Goal: Information Seeking & Learning: Learn about a topic

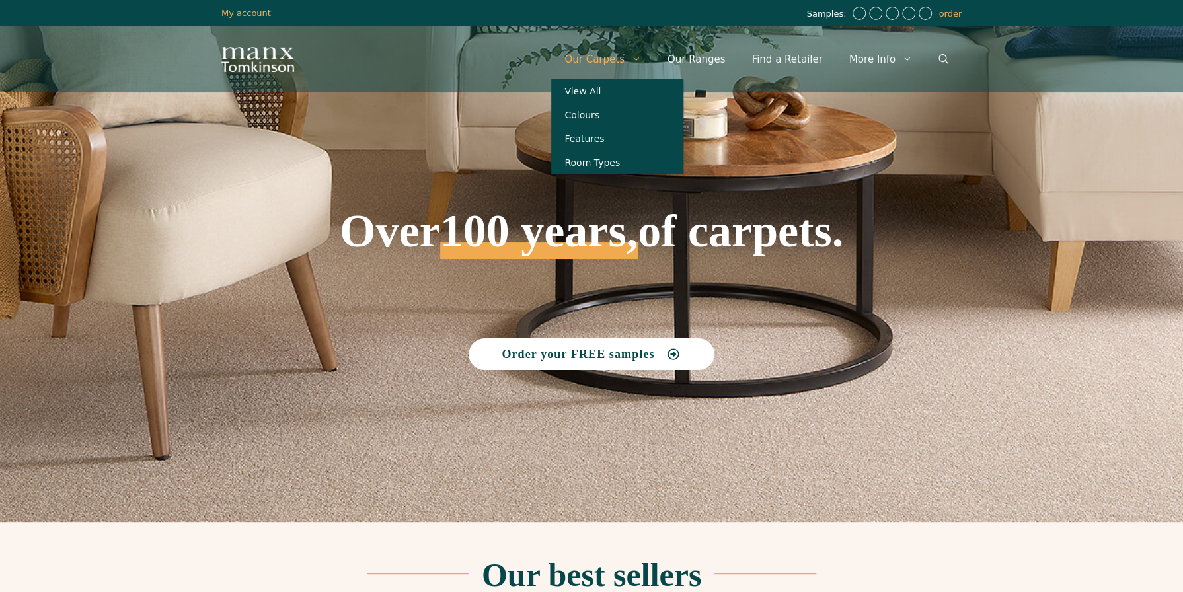
click at [648, 59] on span "Primary" at bounding box center [639, 60] width 30 height 40
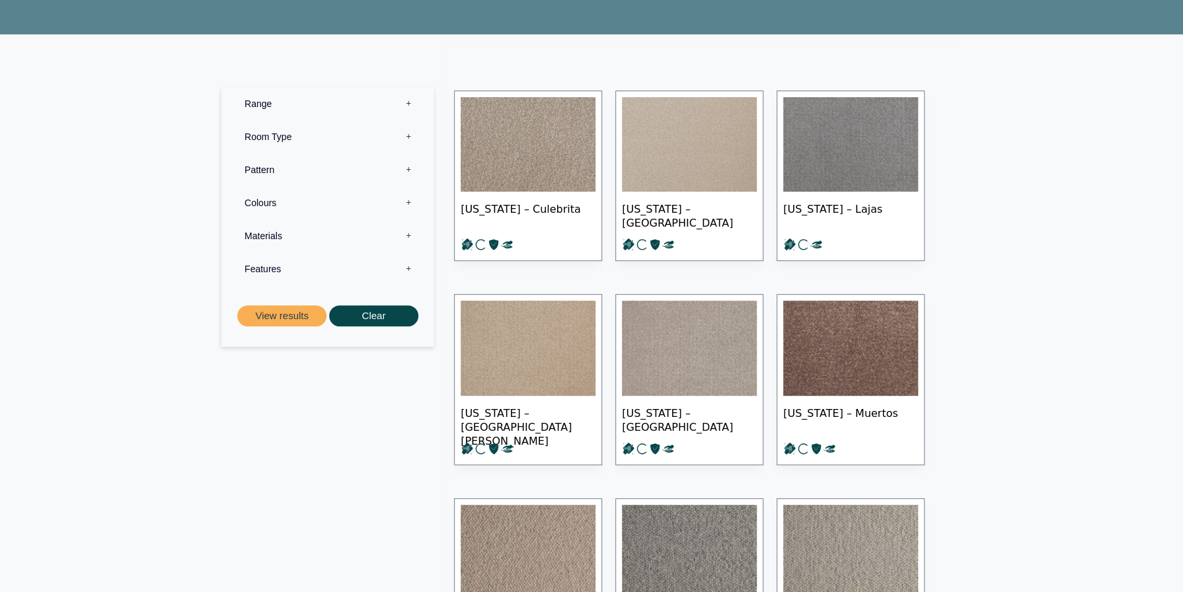
scroll to position [198, 0]
click at [408, 234] on label "Materials 0" at bounding box center [327, 235] width 193 height 33
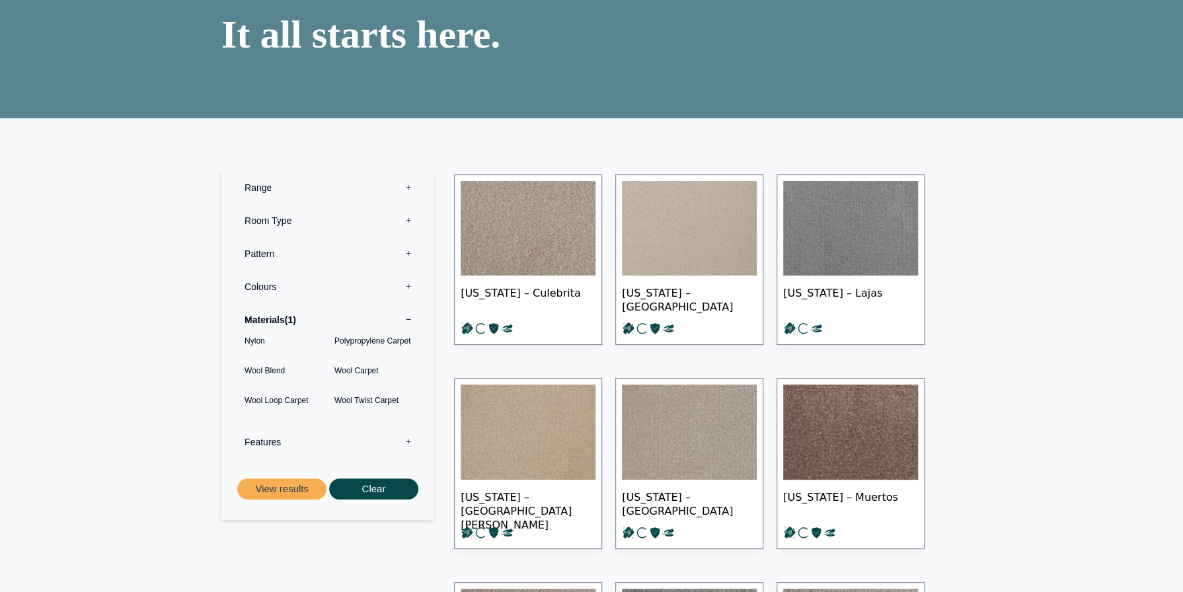
scroll to position [0, 0]
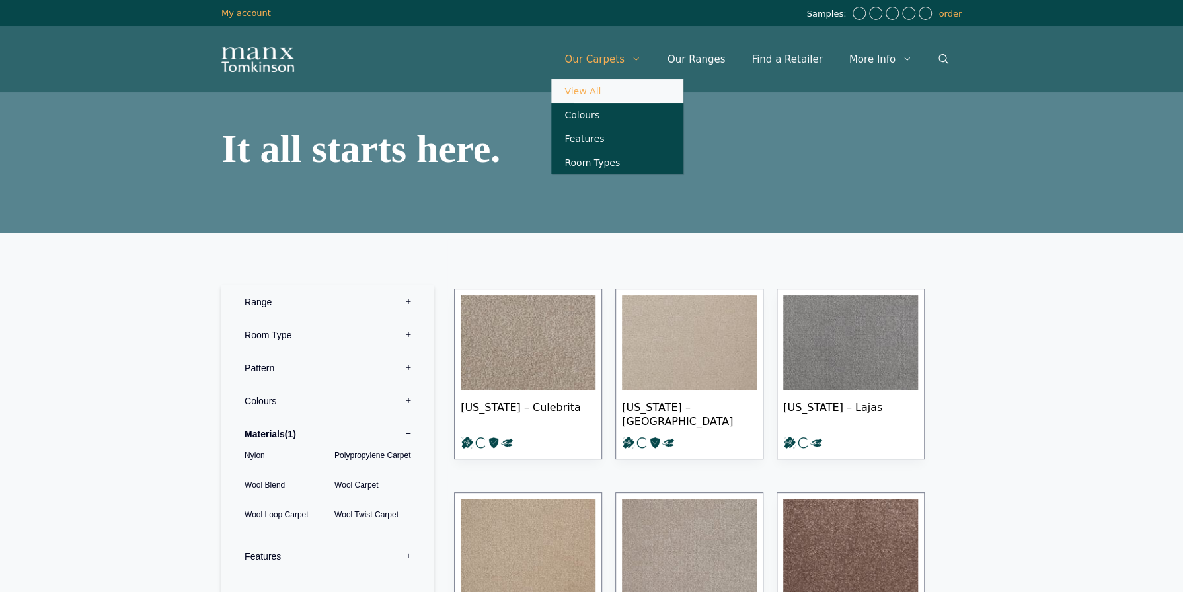
click at [613, 94] on link "View All" at bounding box center [617, 91] width 132 height 24
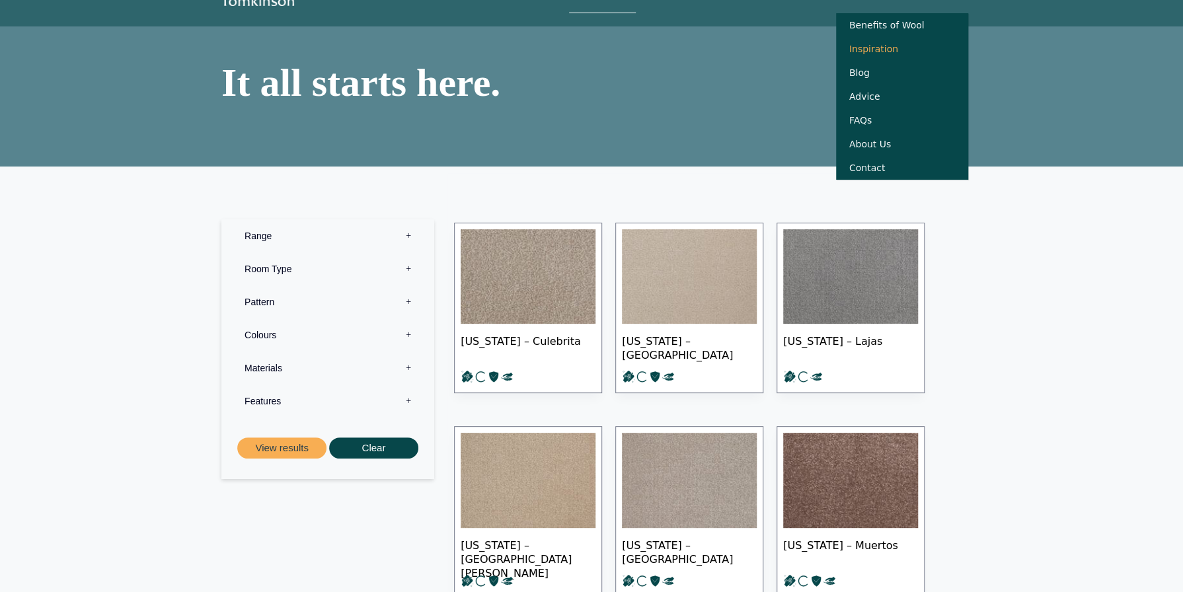
scroll to position [132, 0]
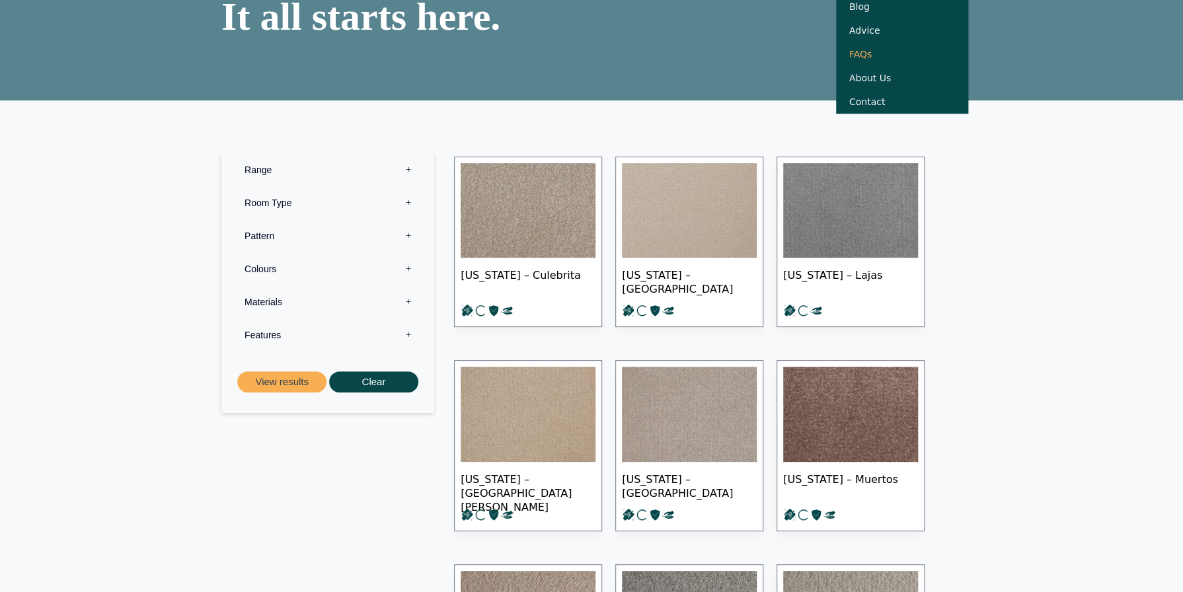
click at [867, 63] on link "FAQs" at bounding box center [902, 54] width 132 height 24
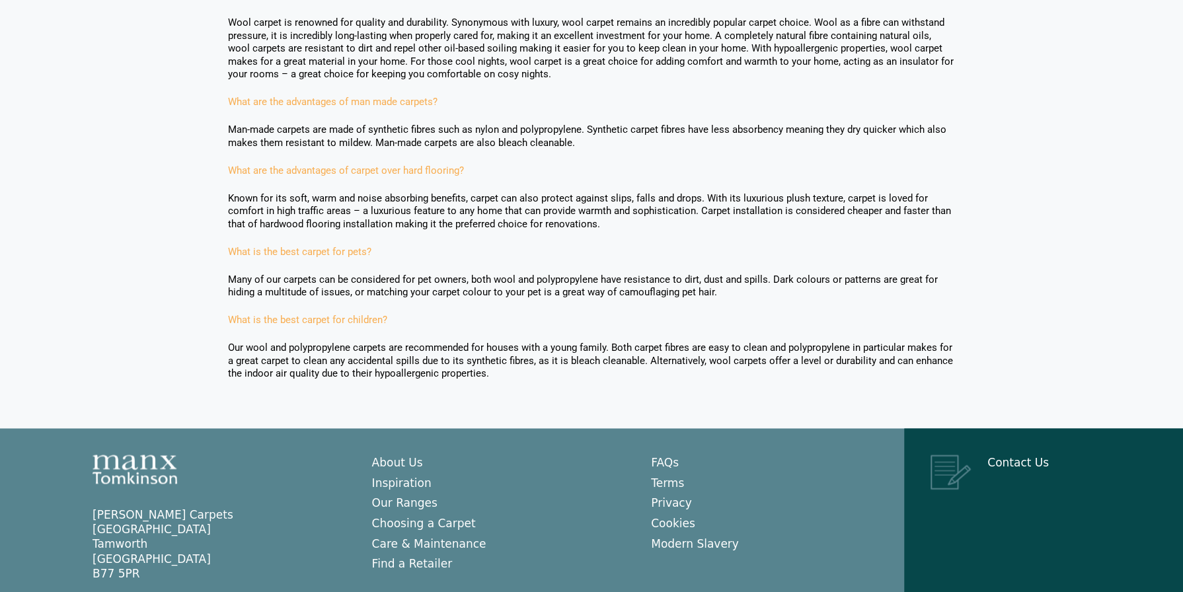
scroll to position [1151, 0]
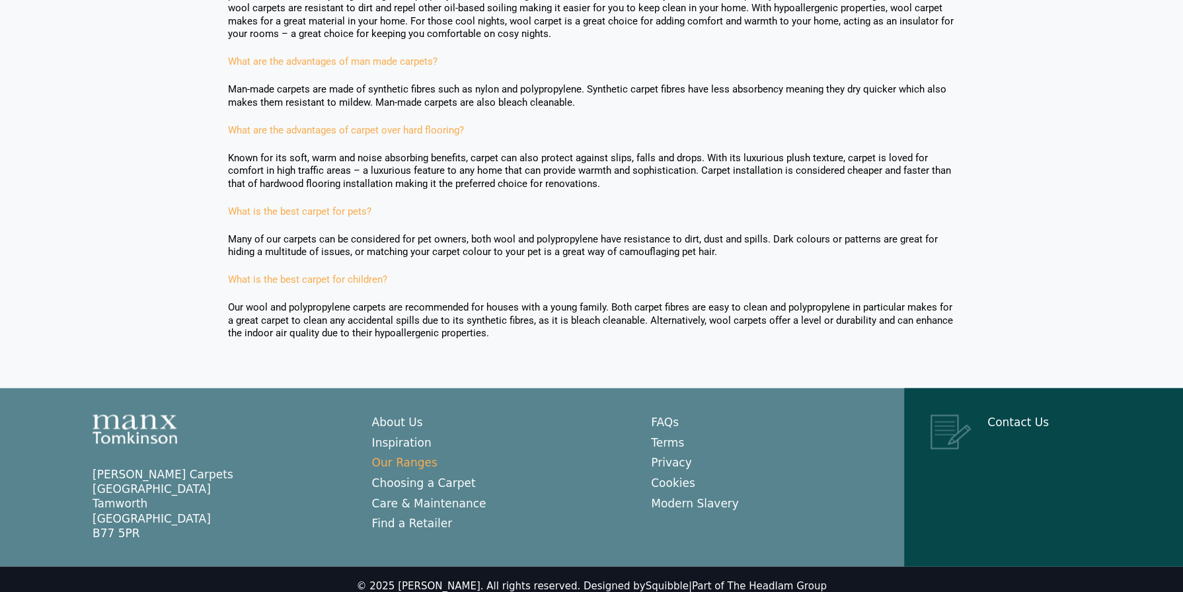
click at [420, 455] on link "Our Ranges" at bounding box center [404, 461] width 65 height 13
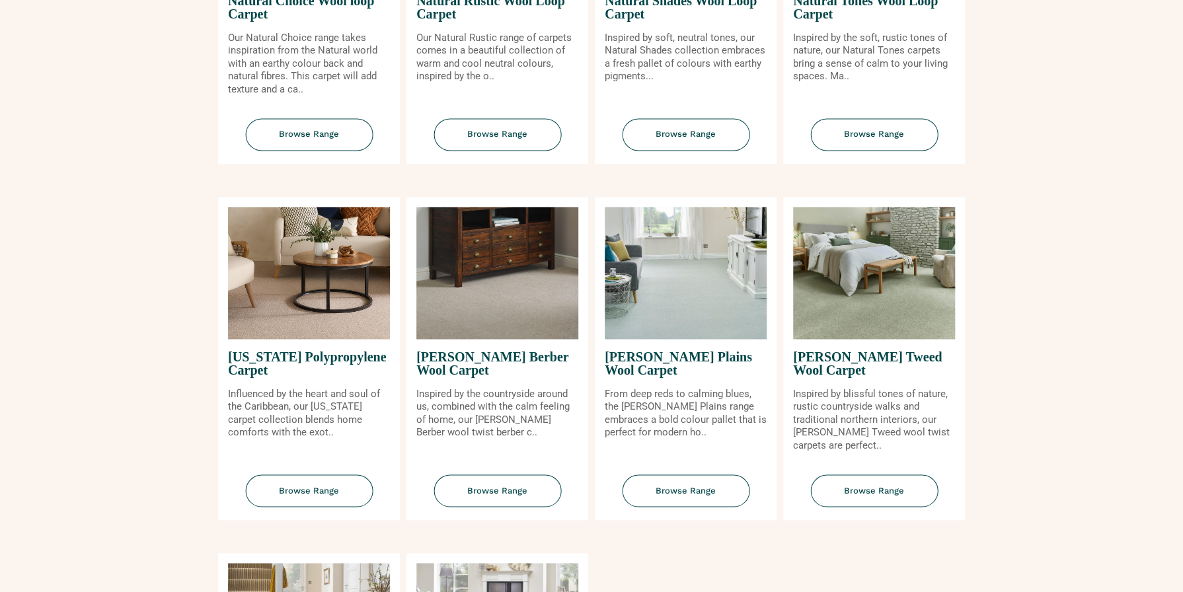
scroll to position [1123, 0]
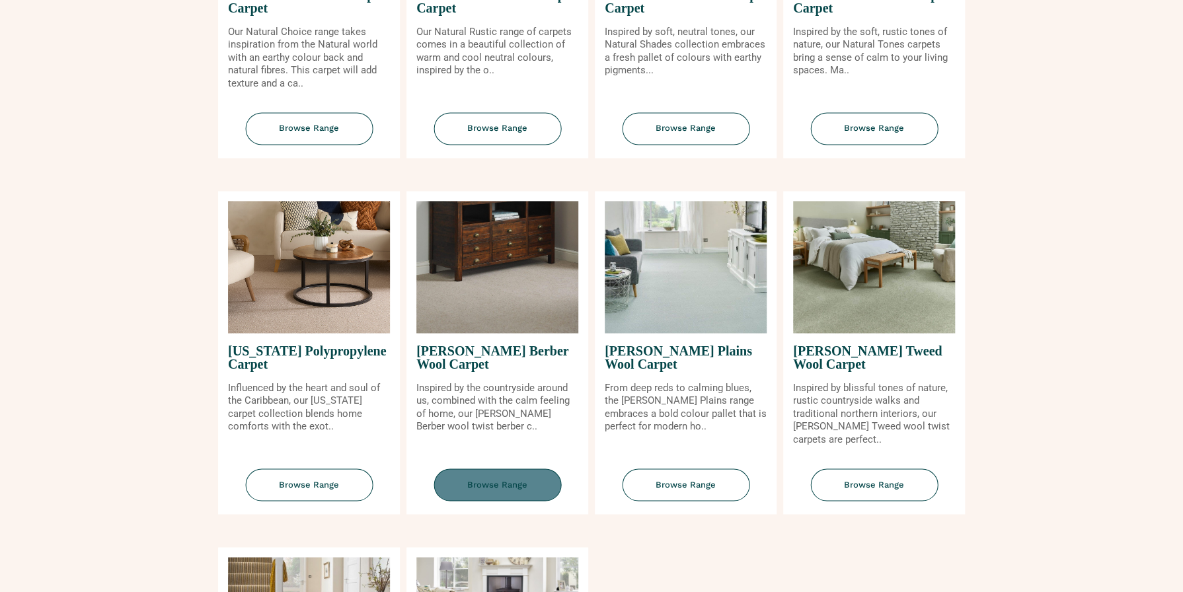
click at [459, 485] on span "Browse Range" at bounding box center [497, 485] width 128 height 32
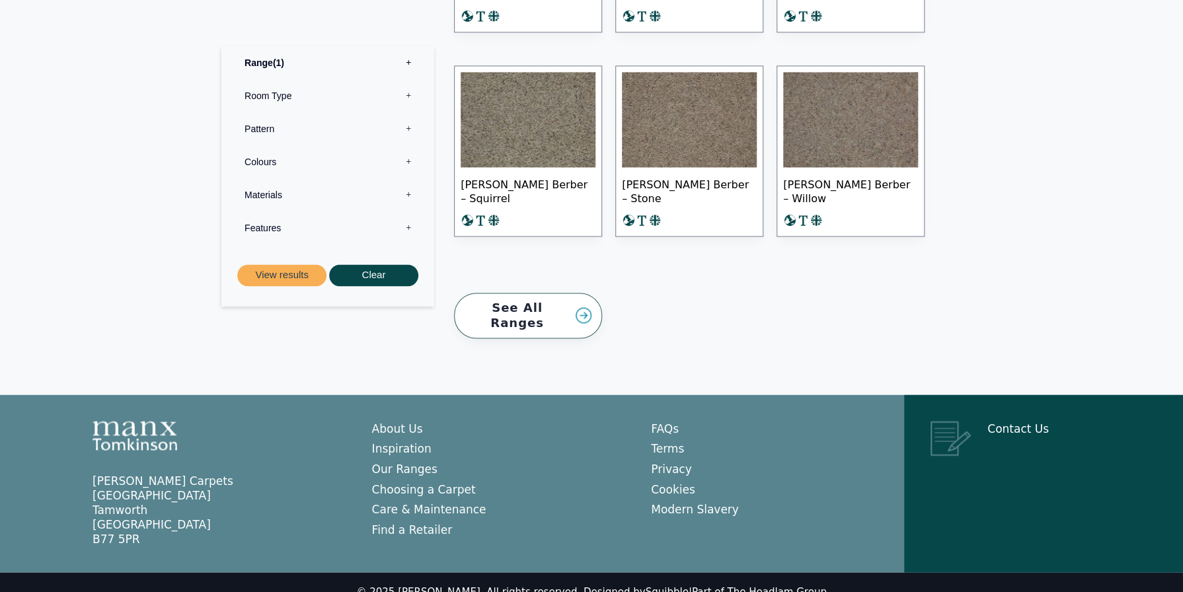
scroll to position [1167, 0]
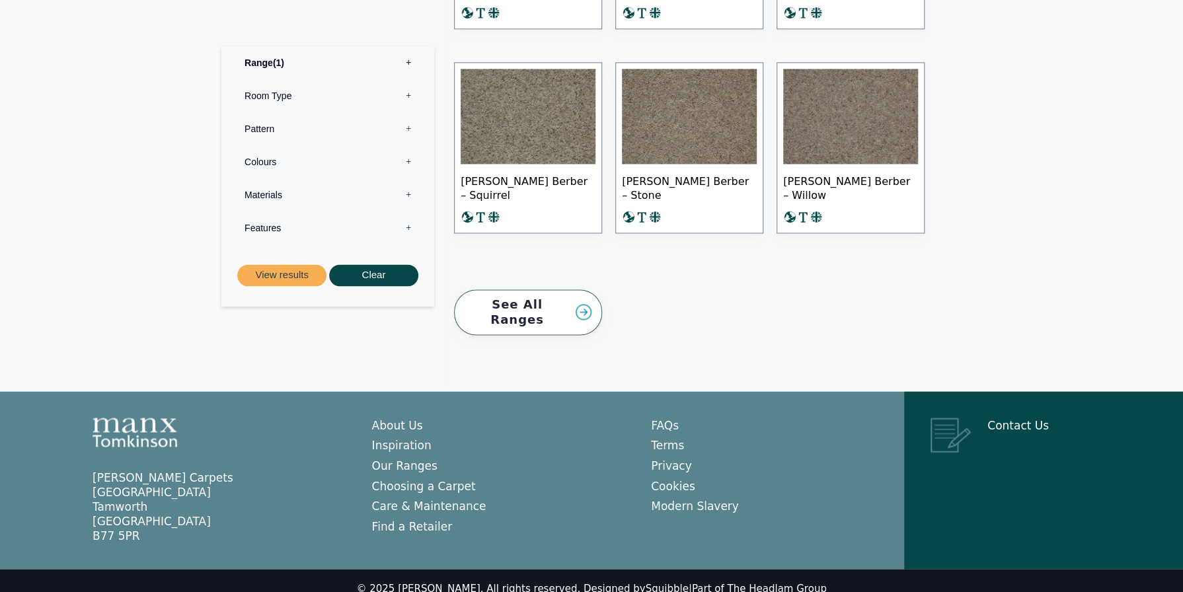
click at [576, 305] on link "See All Ranges" at bounding box center [528, 312] width 148 height 46
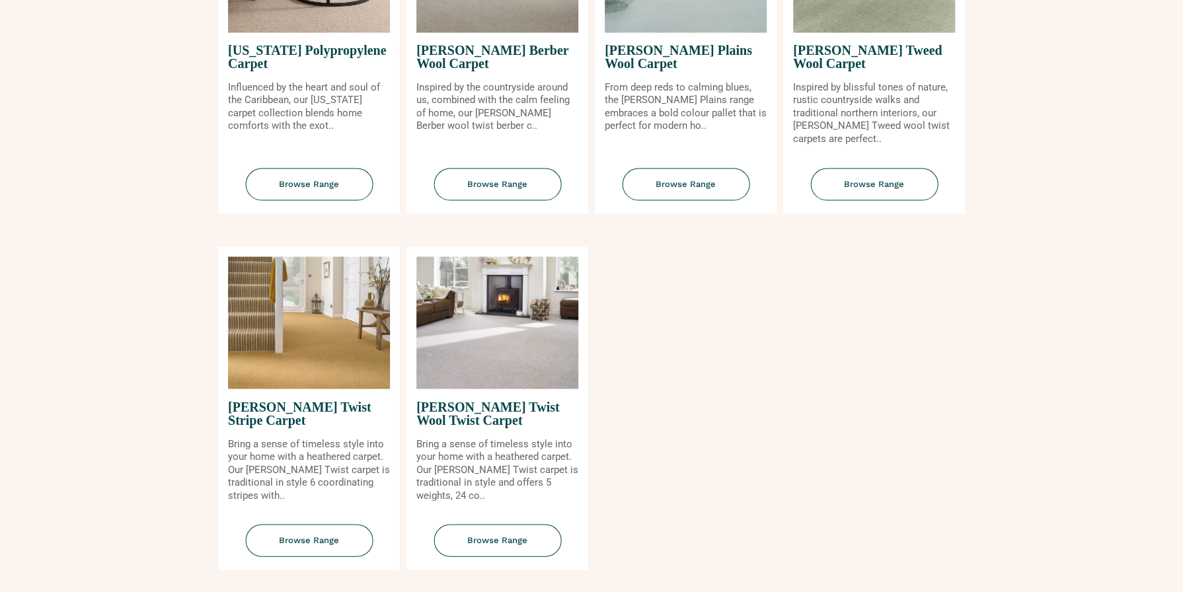
scroll to position [1322, 0]
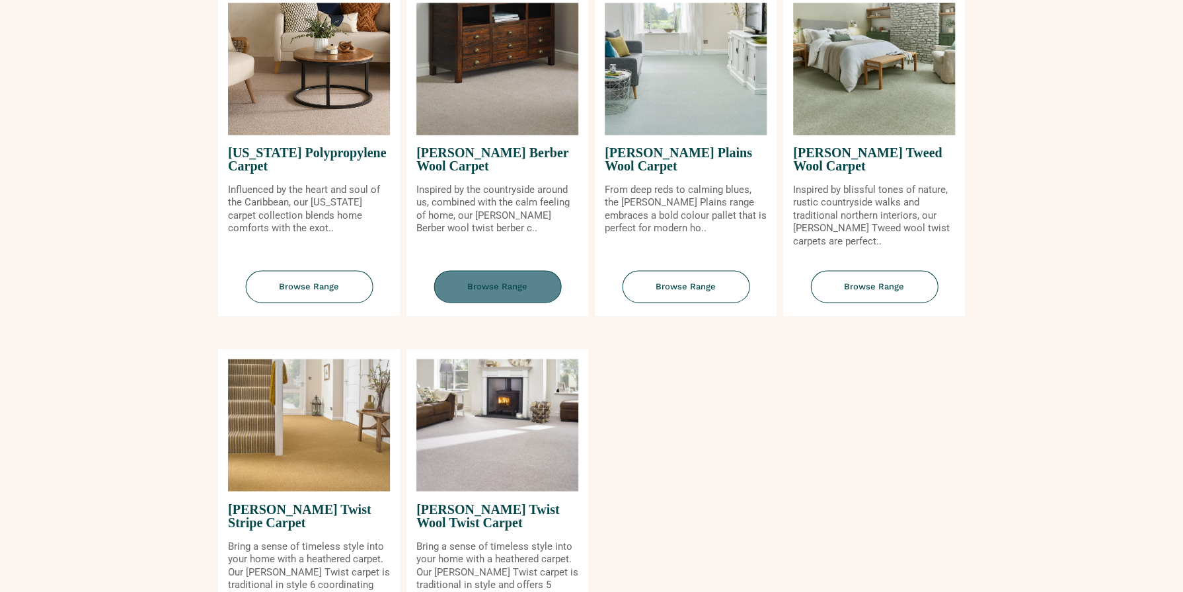
click at [489, 278] on span "Browse Range" at bounding box center [497, 286] width 128 height 32
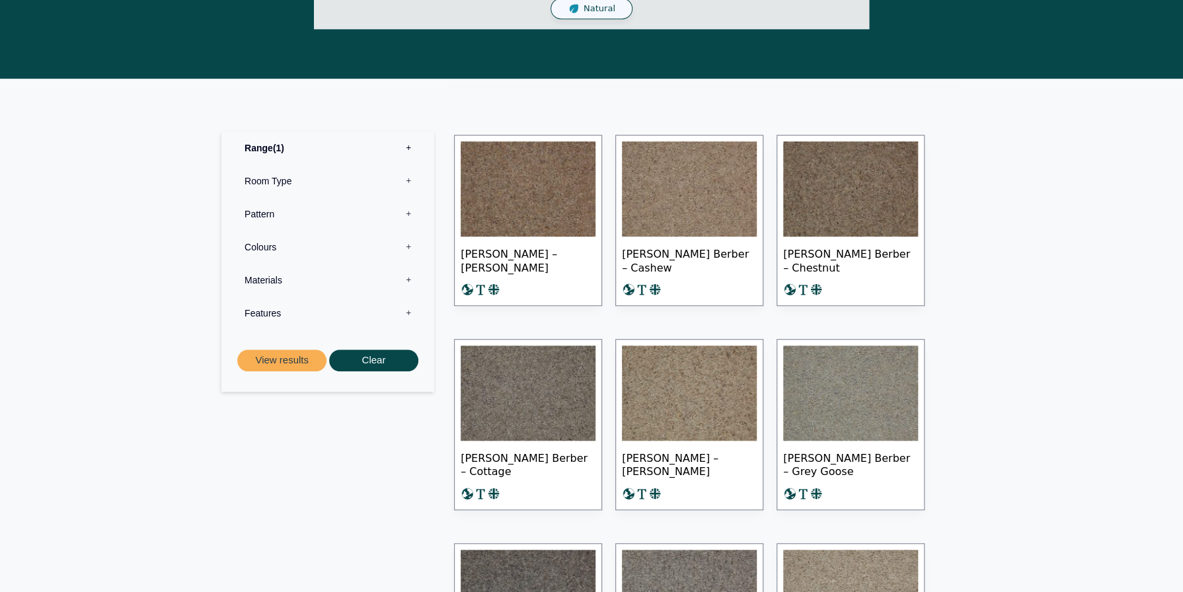
scroll to position [595, 0]
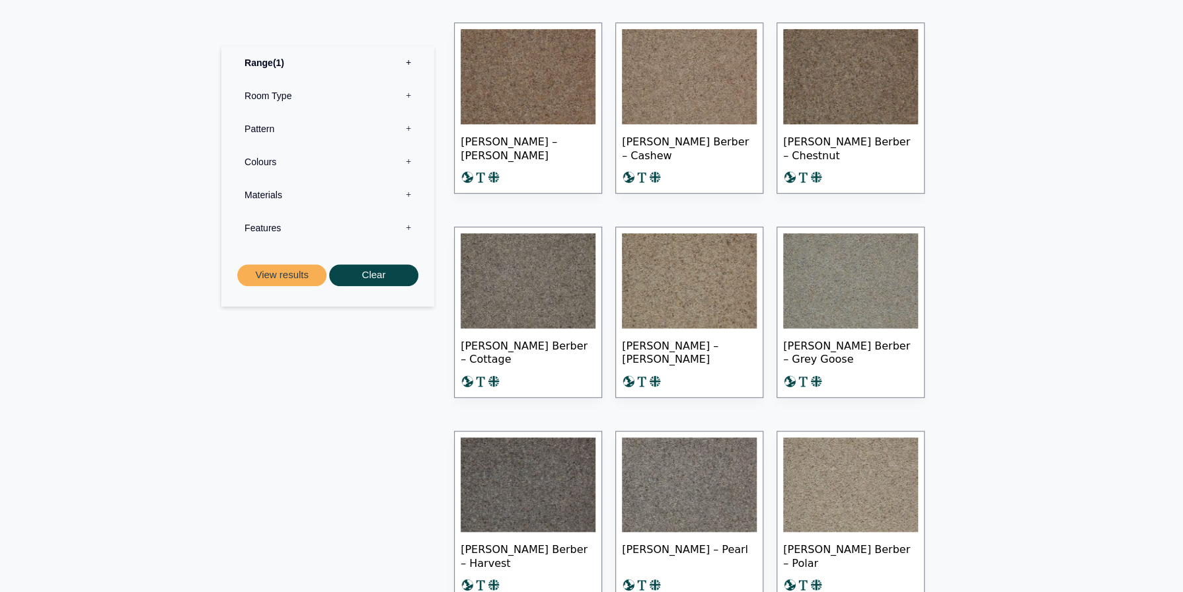
click at [408, 227] on label "Features 0" at bounding box center [327, 227] width 193 height 33
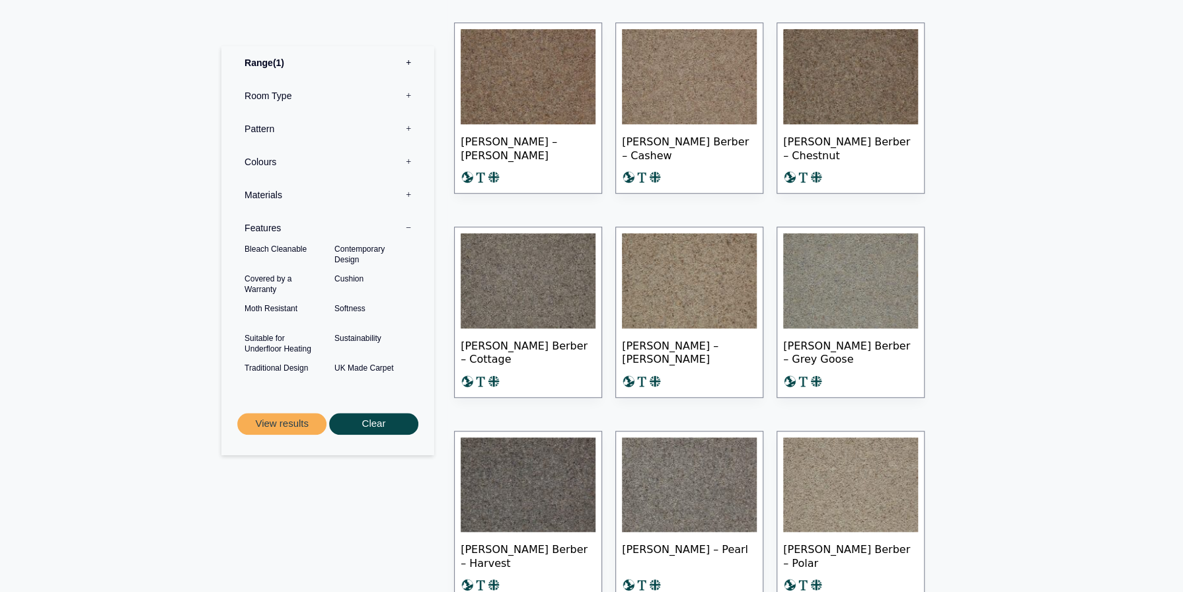
click at [405, 193] on label "Materials 0" at bounding box center [327, 194] width 193 height 33
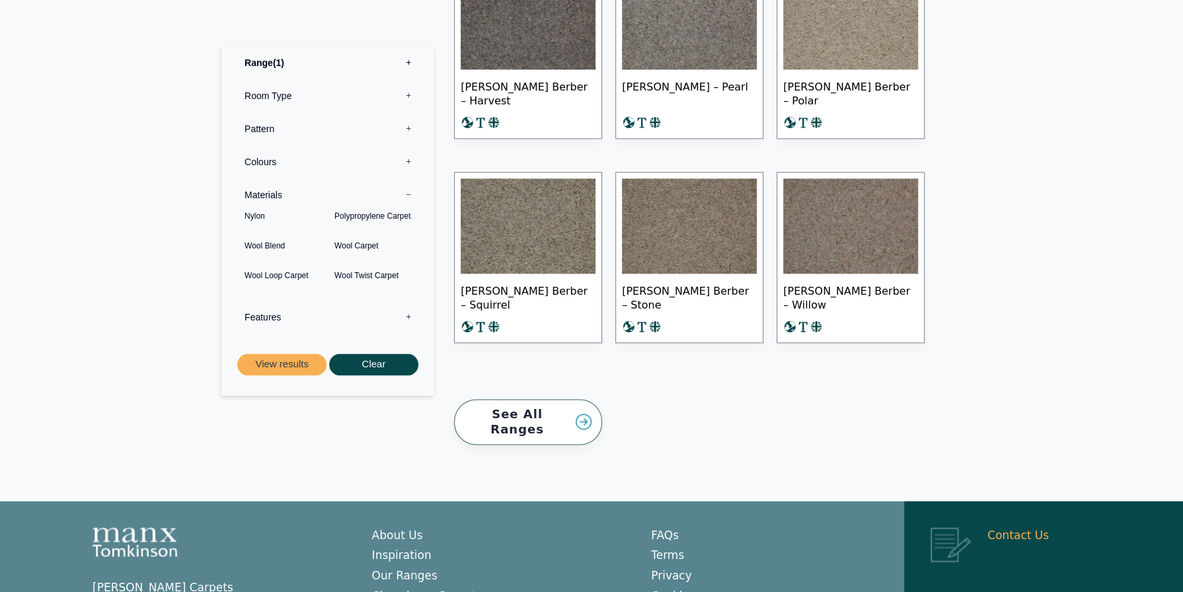
scroll to position [1167, 0]
